Goal: Information Seeking & Learning: Learn about a topic

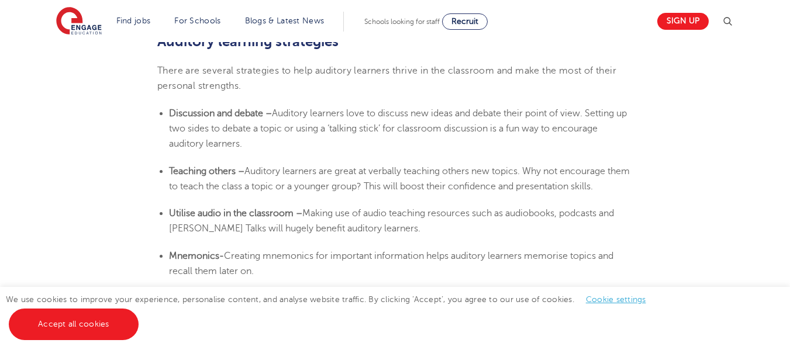
scroll to position [2047, 0]
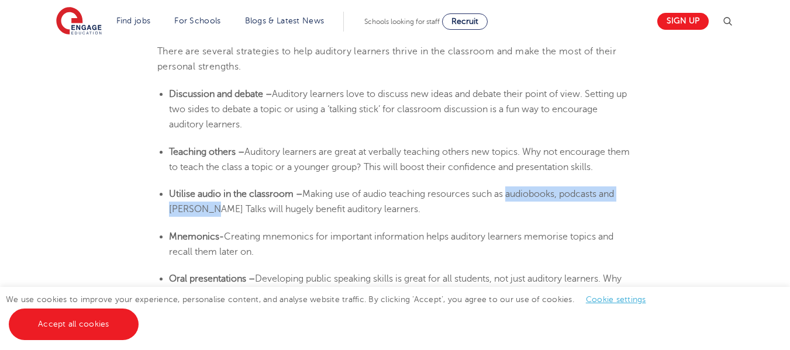
drag, startPoint x: 513, startPoint y: 211, endPoint x: 210, endPoint y: 223, distance: 303.2
click at [210, 218] on li "Utilise audio in the classroom – Making use of audio teaching resources such as…" at bounding box center [401, 202] width 464 height 31
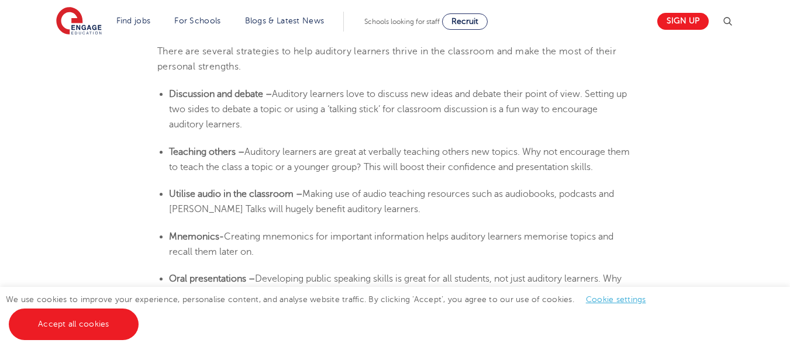
click at [292, 254] on li "Mnemonics- Creating mnemonics for important information helps auditory learners…" at bounding box center [401, 244] width 464 height 31
copy li "mnemonics"
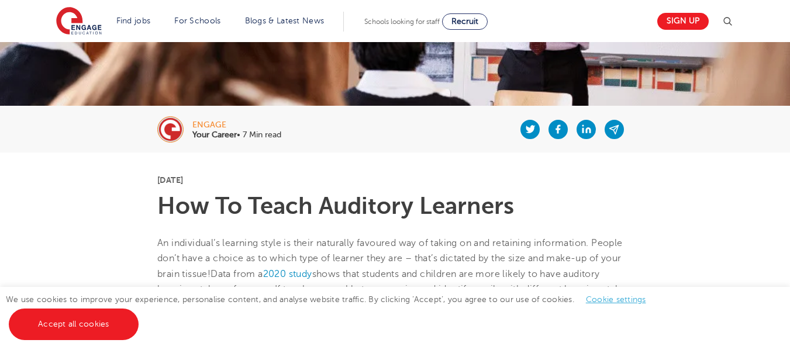
scroll to position [175, 0]
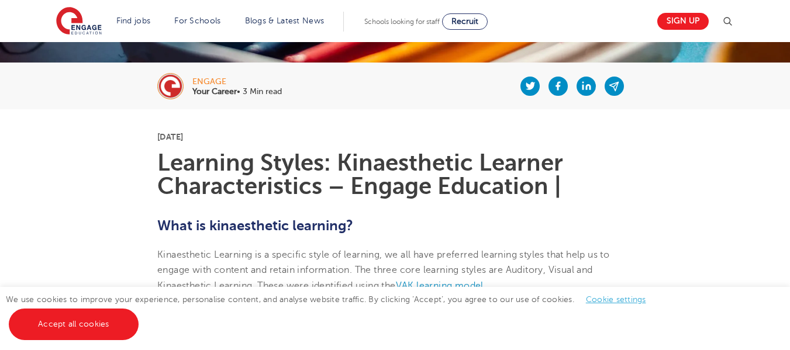
scroll to position [234, 0]
